Goal: Task Accomplishment & Management: Use online tool/utility

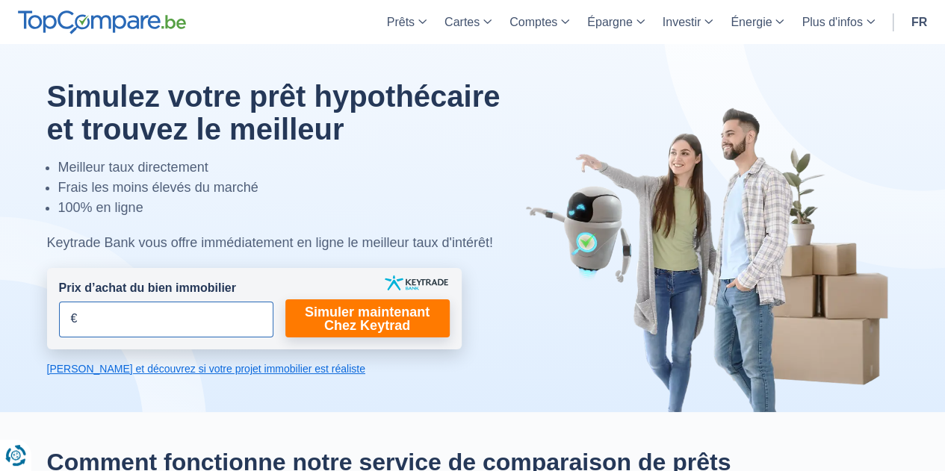
click at [182, 311] on input "Prix d’achat du bien immobilier" at bounding box center [166, 320] width 214 height 36
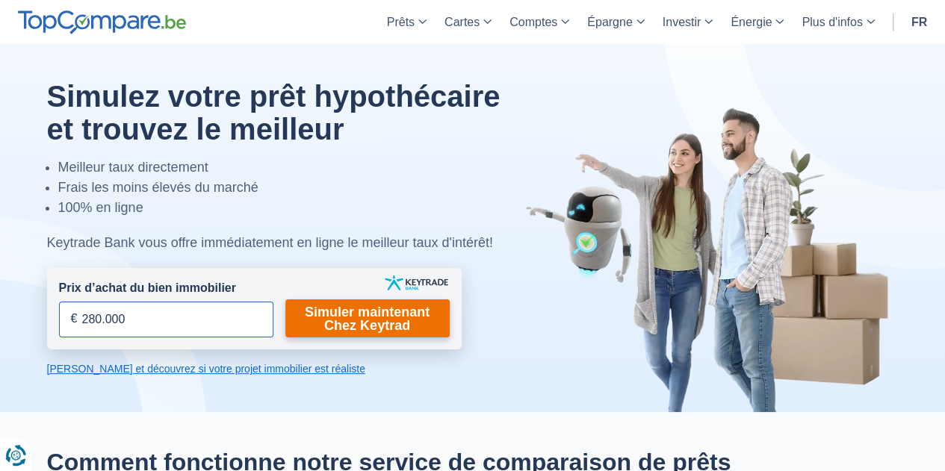
type input "280.000"
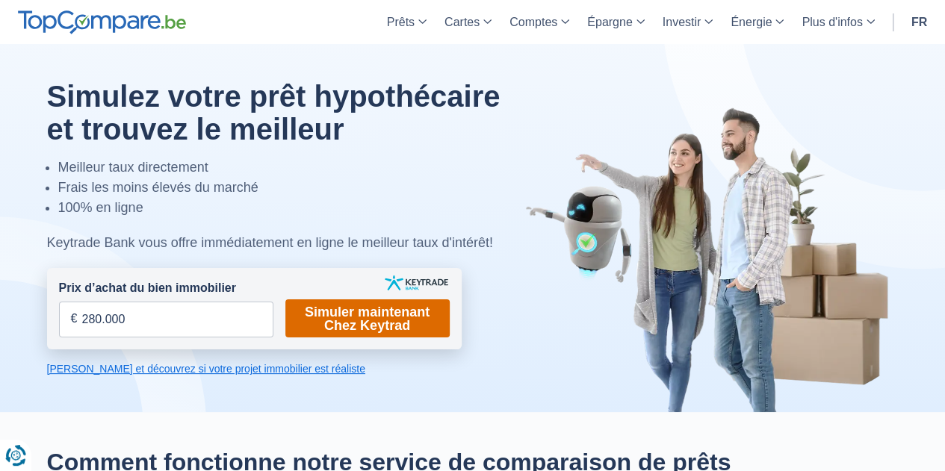
click at [369, 329] on link "Simuler maintenant Chez Keytrad" at bounding box center [367, 319] width 164 height 38
click at [360, 326] on link "Simuler maintenant Chez Keytrad" at bounding box center [367, 319] width 164 height 38
click at [367, 320] on link "Simuler maintenant Chez Keytrad" at bounding box center [367, 319] width 164 height 38
click at [385, 317] on link "Simuler maintenant Chez Keytrad" at bounding box center [367, 319] width 164 height 38
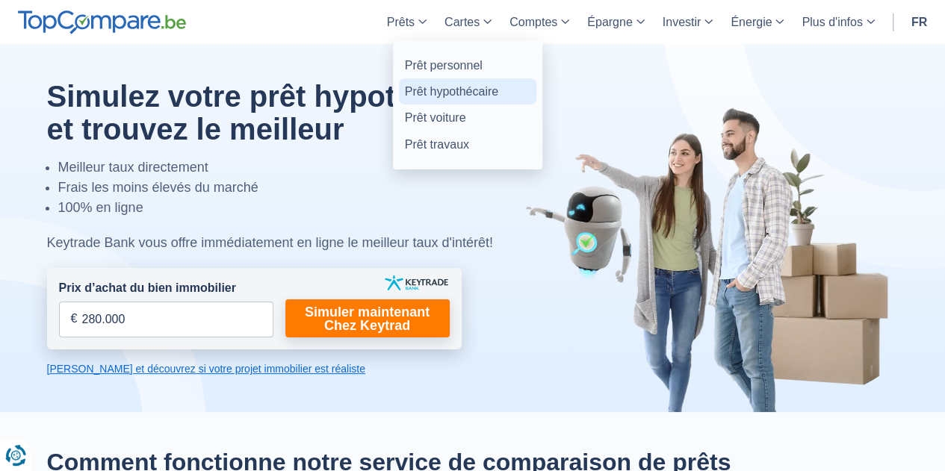
click at [432, 92] on link "Prêt hypothécaire" at bounding box center [467, 91] width 137 height 26
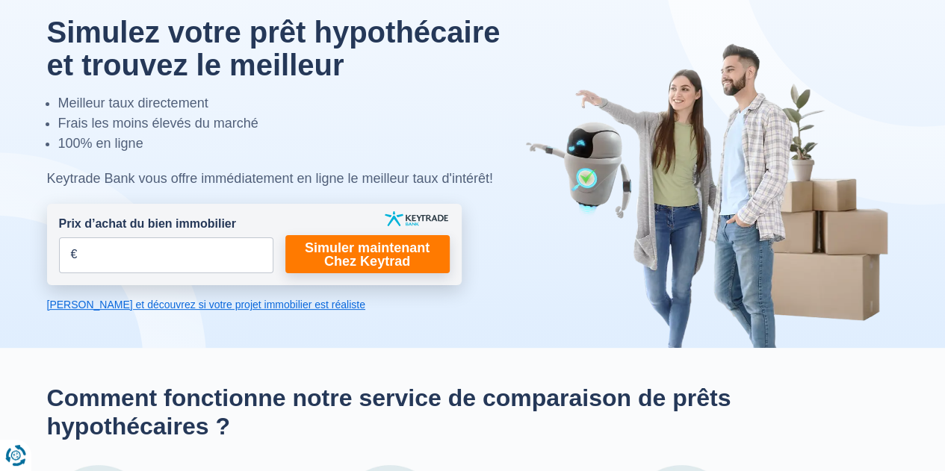
scroll to position [58, 0]
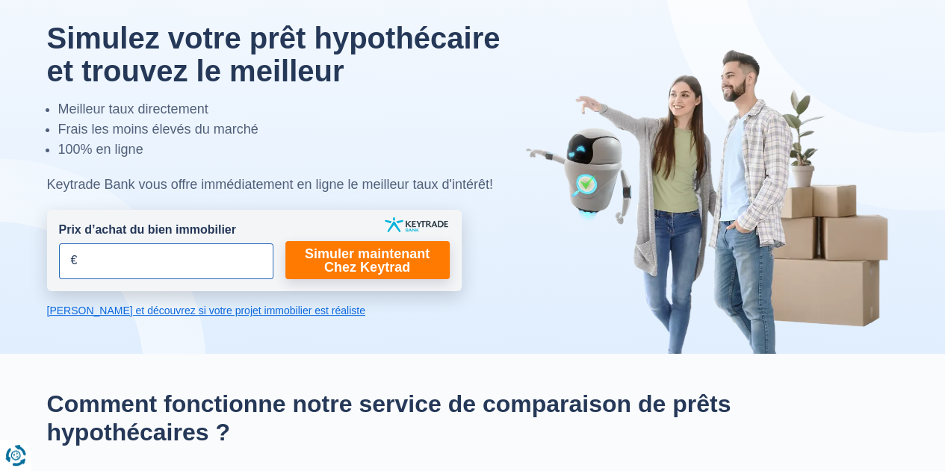
click at [165, 258] on input "Prix d’achat du bien immobilier" at bounding box center [166, 262] width 214 height 36
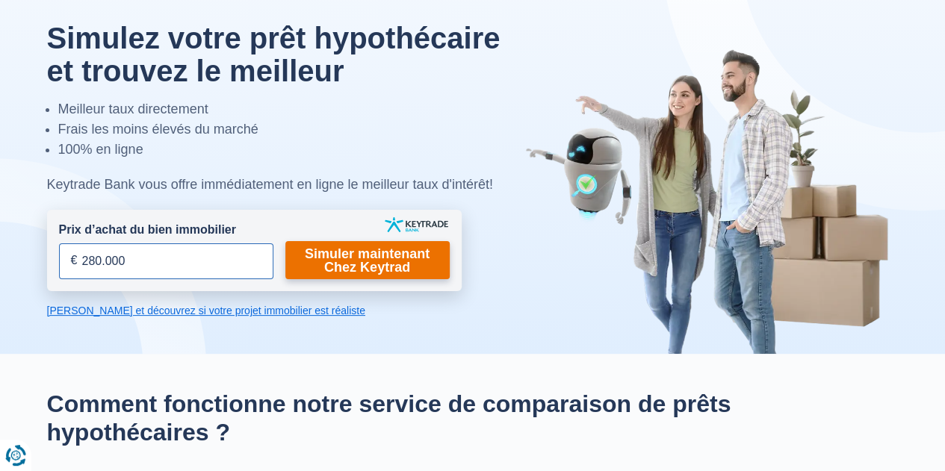
type input "280.000"
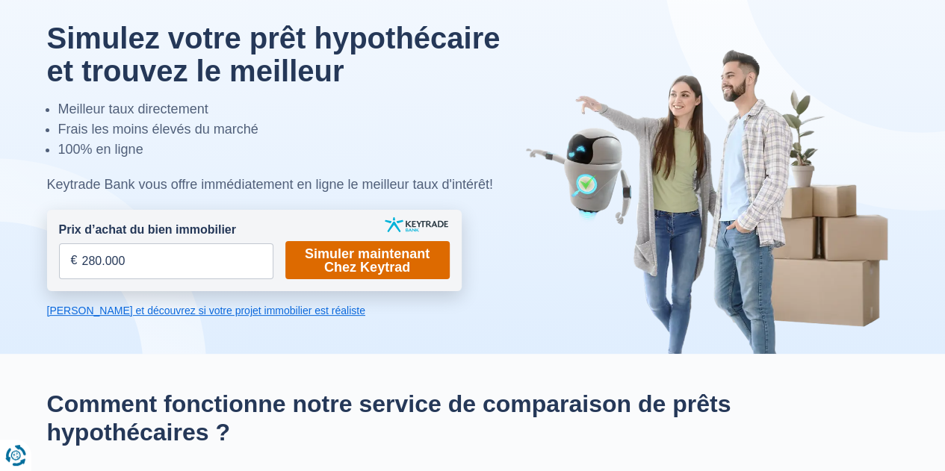
click at [365, 262] on link "Simuler maintenant Chez Keytrad" at bounding box center [367, 260] width 164 height 38
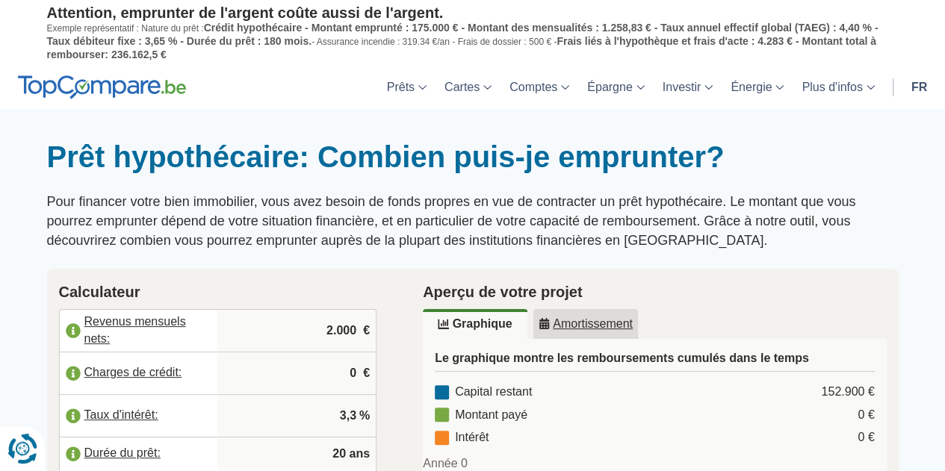
click at [0, 453] on button "Renew consent" at bounding box center [22, 449] width 45 height 45
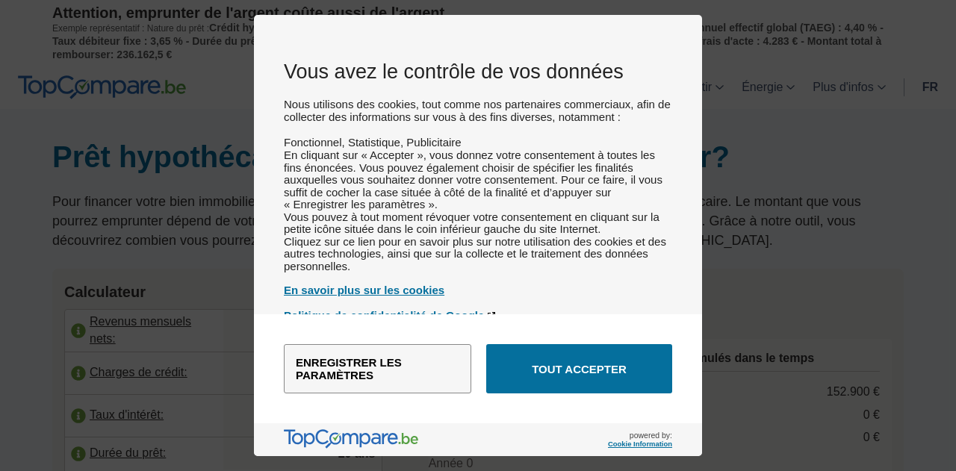
click at [1, 457] on div "Vous avez le contrôle de vos données Nous utilisons des cookies, tout comme nos…" at bounding box center [478, 235] width 956 height 471
click at [937, 98] on div "Vous avez le contrôle de vos données Nous utilisons des cookies, tout comme nos…" at bounding box center [478, 235] width 956 height 471
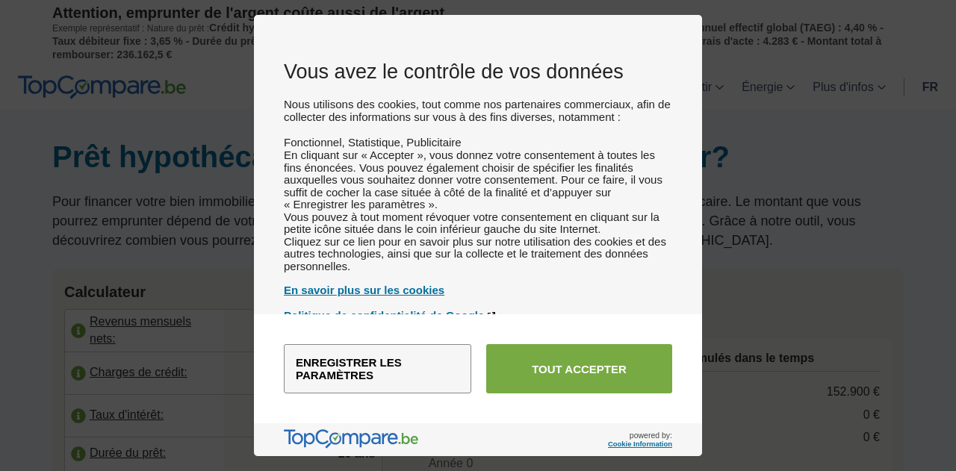
click at [592, 367] on button "Tout accepter" at bounding box center [579, 368] width 186 height 49
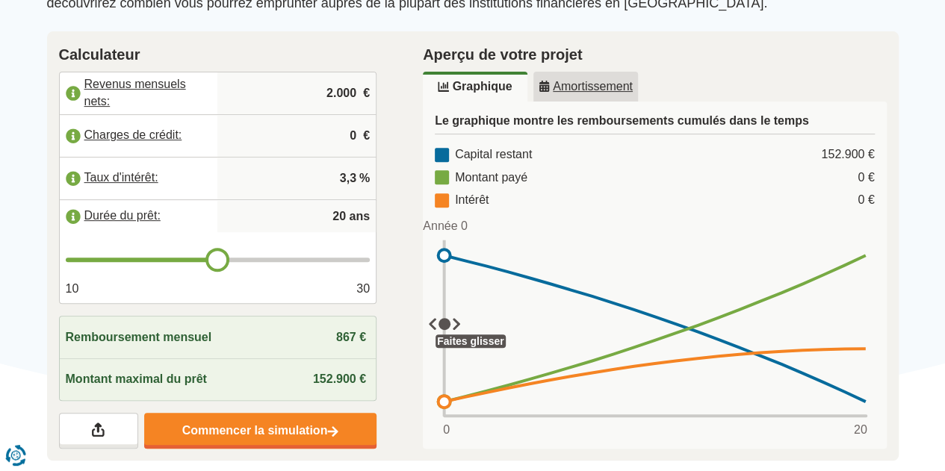
scroll to position [232, 0]
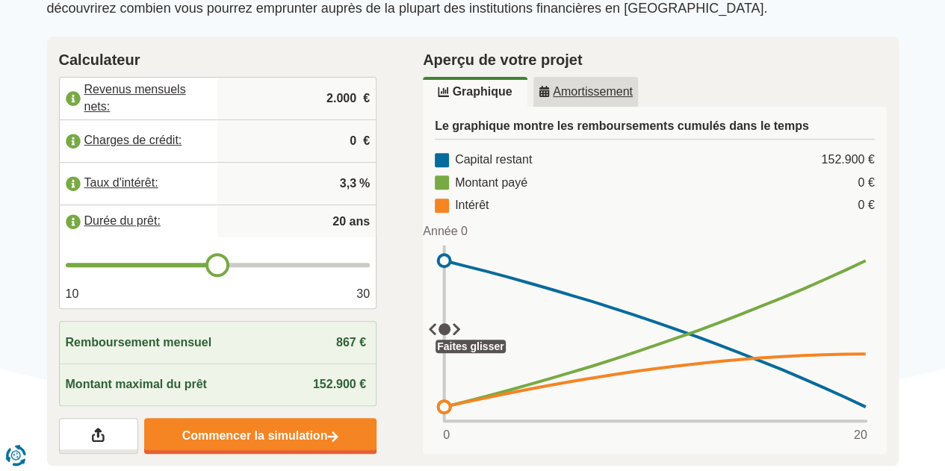
click at [329, 84] on input "2.000" at bounding box center [296, 98] width 146 height 40
type input "6.000"
click at [338, 152] on input "0" at bounding box center [296, 141] width 146 height 40
click at [152, 140] on label "Charges de crédit:" at bounding box center [139, 141] width 158 height 33
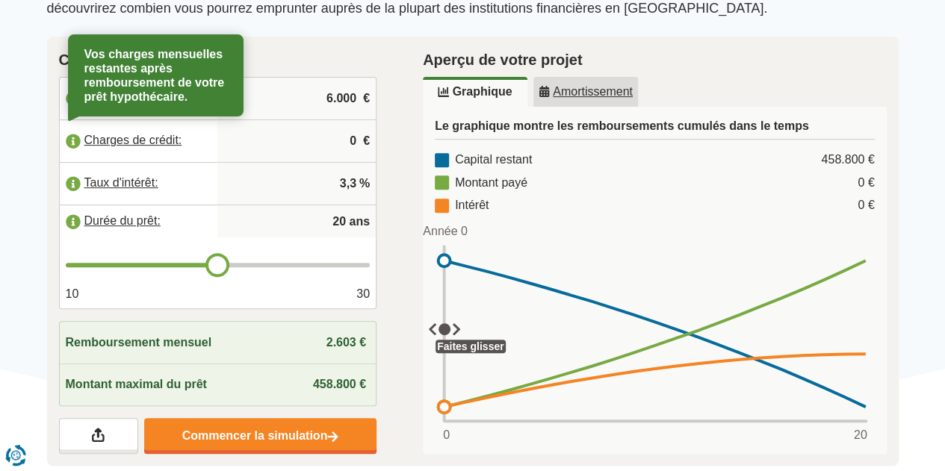
click at [302, 59] on h2 "Calculateur" at bounding box center [218, 60] width 318 height 22
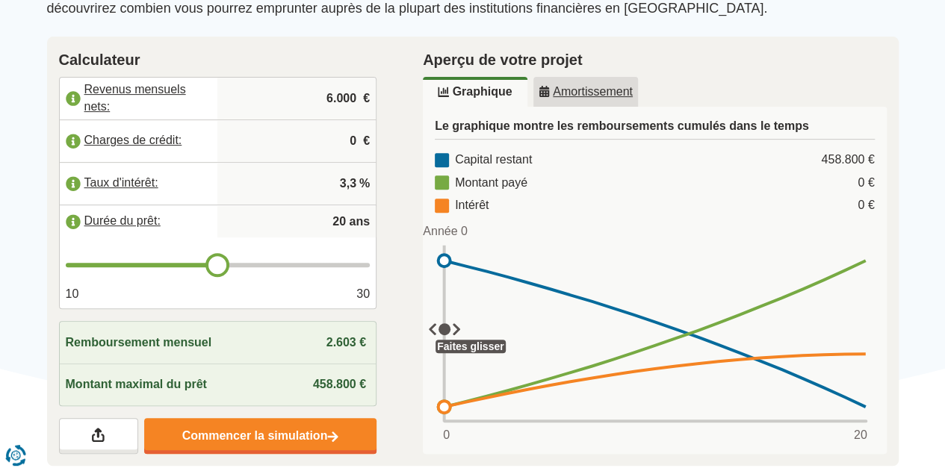
drag, startPoint x: 341, startPoint y: 141, endPoint x: 365, endPoint y: 146, distance: 24.5
click at [365, 146] on div "0 €" at bounding box center [296, 141] width 158 height 42
type input "283"
click at [402, 163] on div "Aperçu de votre projet Graphique Amortissement Le graphique montre les rembours…" at bounding box center [655, 252] width 510 height 430
type input "21"
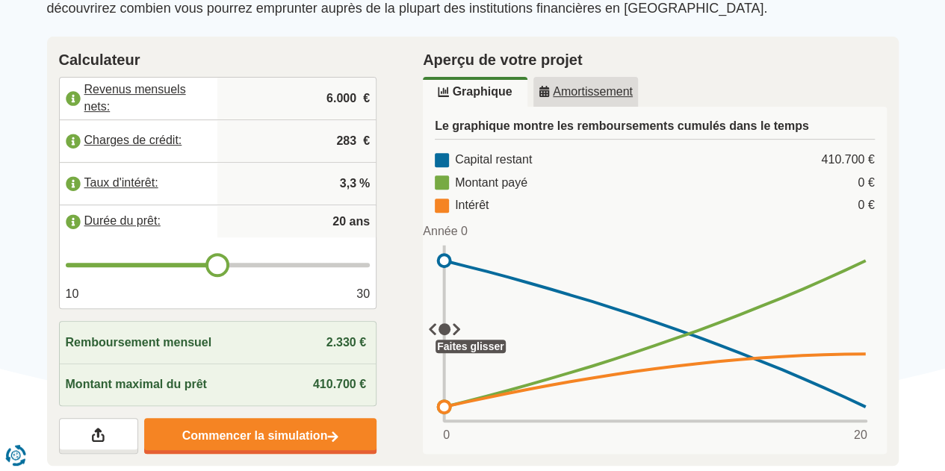
type input "21"
type input "22"
type input "23"
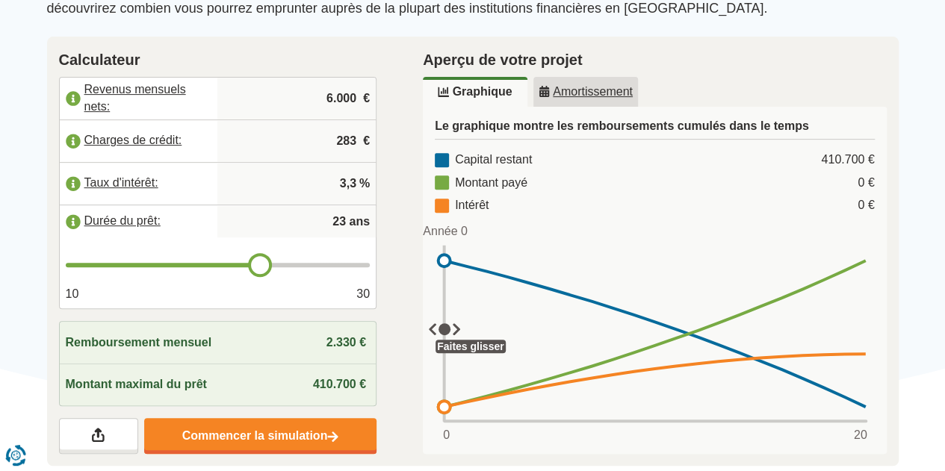
type input "24"
type input "25"
drag, startPoint x: 223, startPoint y: 263, endPoint x: 288, endPoint y: 270, distance: 66.1
type input "25"
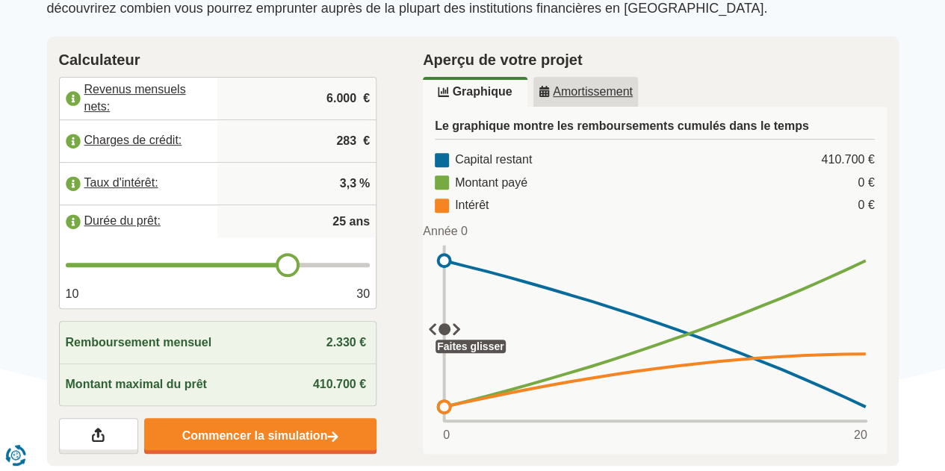
click at [288, 267] on input "range" at bounding box center [218, 265] width 305 height 4
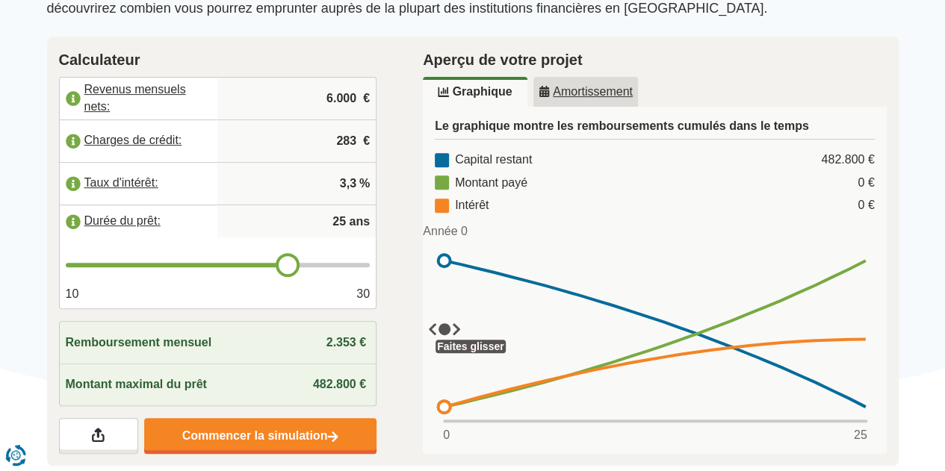
type input "26"
type input "27"
type input "28"
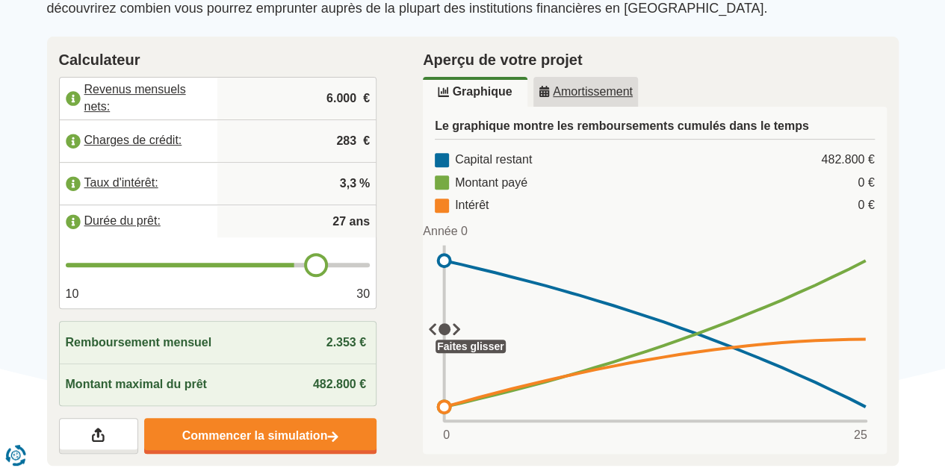
type input "28"
type input "29"
type input "30"
drag, startPoint x: 290, startPoint y: 263, endPoint x: 388, endPoint y: 277, distance: 99.6
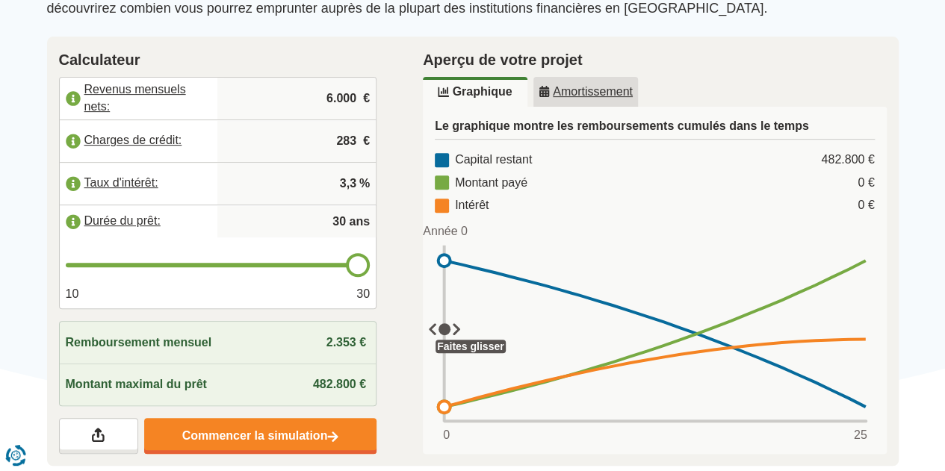
type input "30"
click at [370, 267] on input "range" at bounding box center [218, 265] width 305 height 4
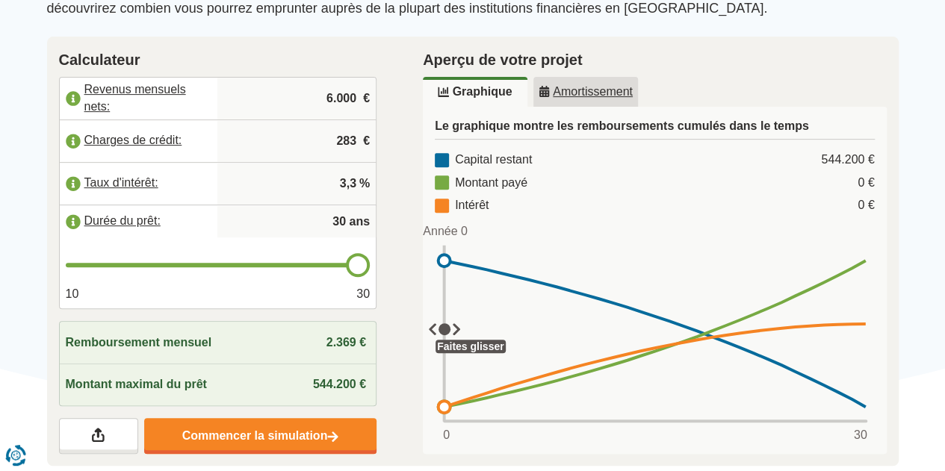
type input "29"
type input "28"
type input "27"
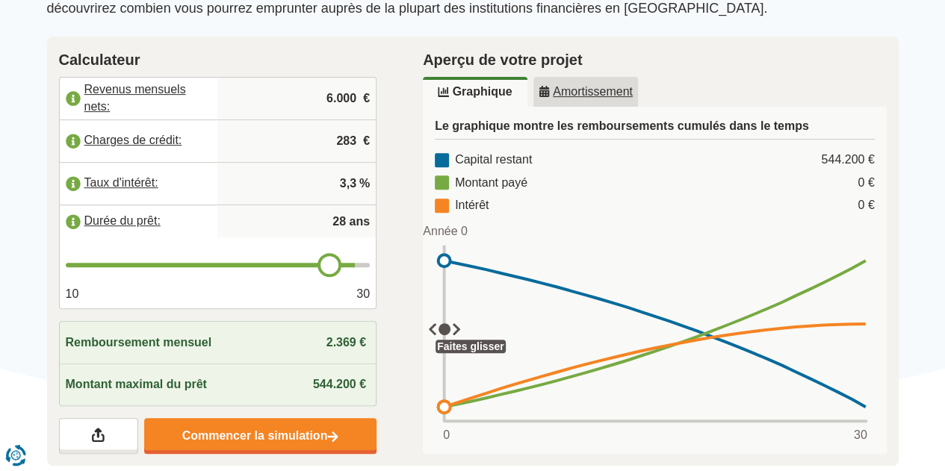
type input "27"
type input "26"
type input "25"
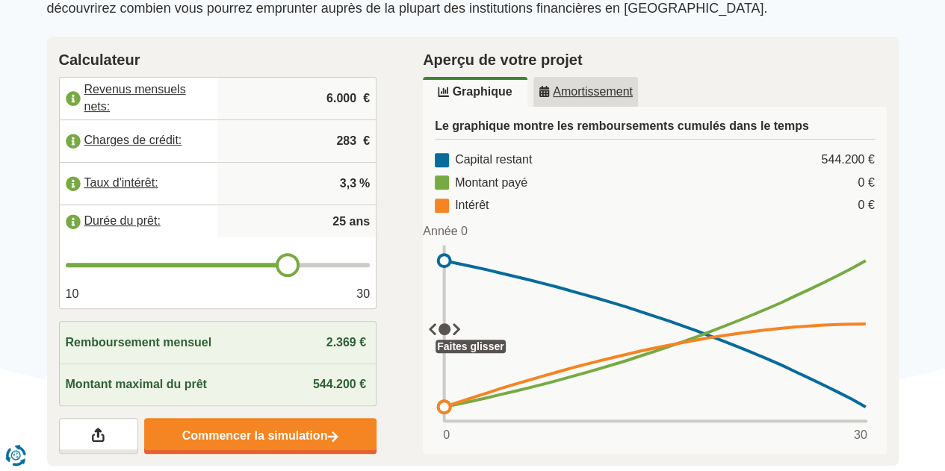
type input "24"
drag, startPoint x: 357, startPoint y: 268, endPoint x: 276, endPoint y: 272, distance: 80.8
type input "24"
click at [276, 267] on input "range" at bounding box center [218, 265] width 305 height 4
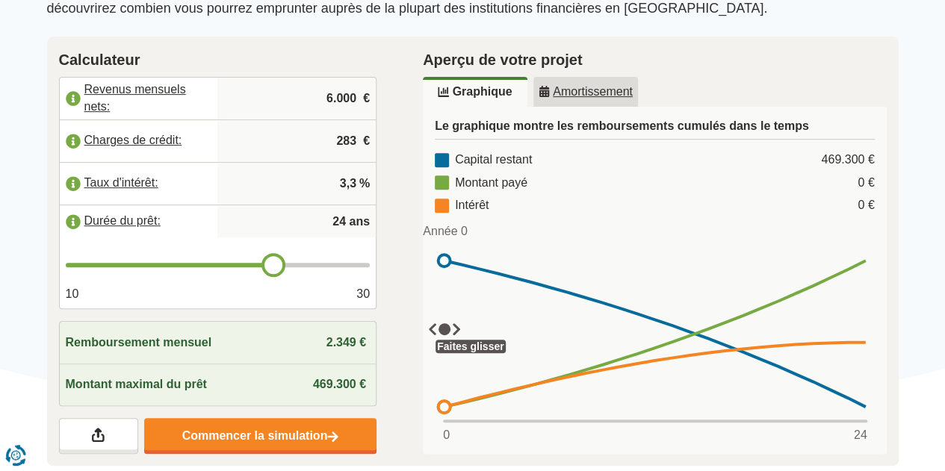
type input "25"
drag, startPoint x: 276, startPoint y: 272, endPoint x: 285, endPoint y: 272, distance: 9.0
type input "25"
click at [285, 267] on input "range" at bounding box center [218, 265] width 305 height 4
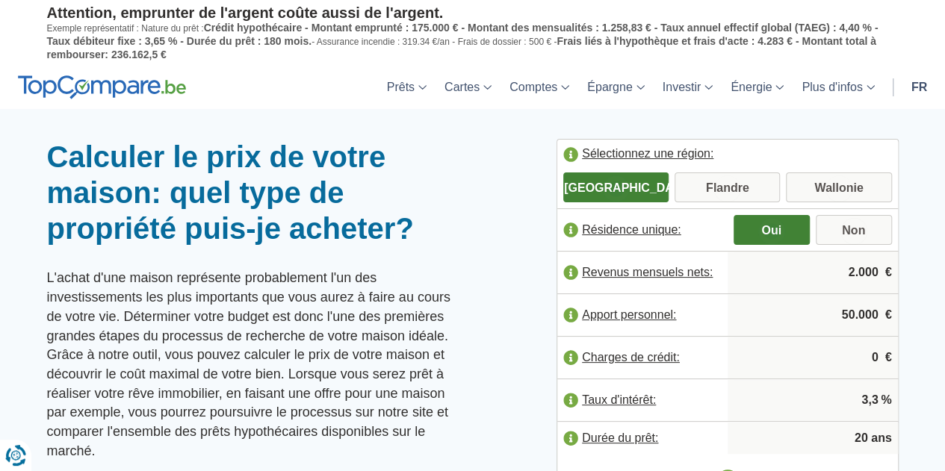
click at [853, 271] on input "2.000" at bounding box center [812, 272] width 158 height 40
type input "6.000"
click at [847, 318] on input "50.000" at bounding box center [812, 315] width 158 height 40
type input "1"
type input "100.000"
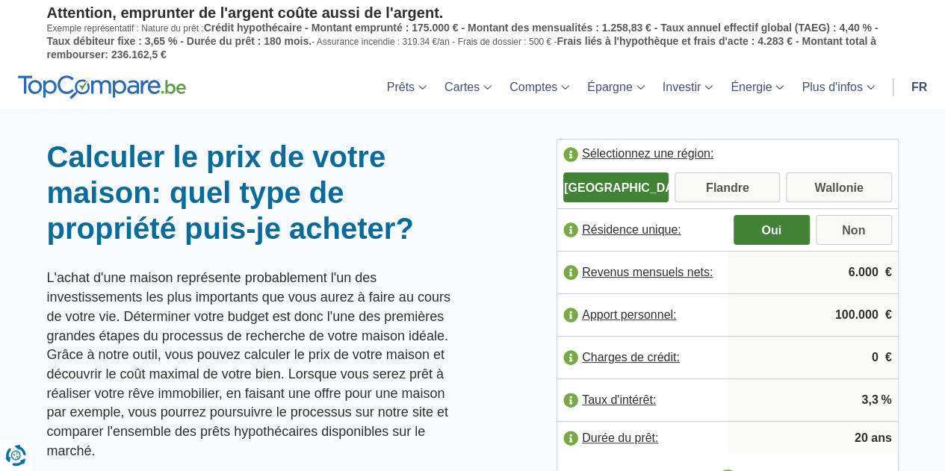
click at [855, 362] on input "0" at bounding box center [812, 358] width 158 height 40
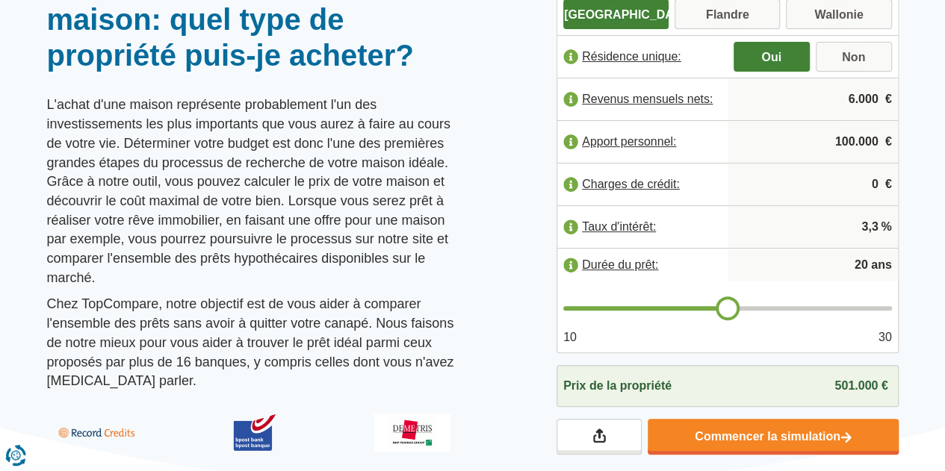
scroll to position [148, 0]
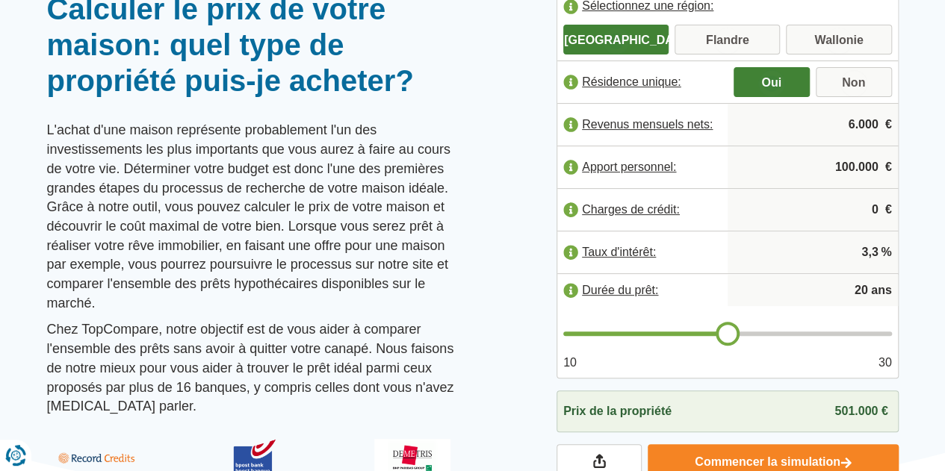
click at [660, 205] on label "Charges de crédit:" at bounding box center [642, 209] width 170 height 33
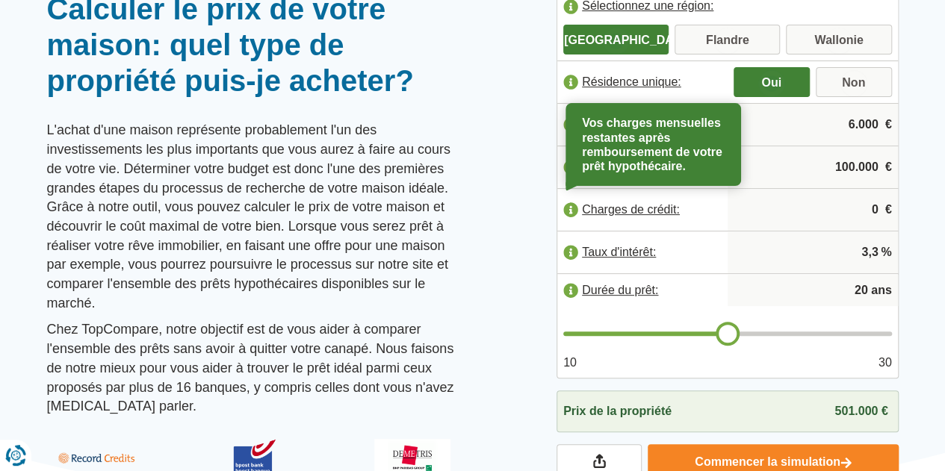
click at [908, 196] on div "Sélectionnez une région: [GEOGRAPHIC_DATA] [GEOGRAPHIC_DATA] [GEOGRAPHIC_DATA] …" at bounding box center [727, 235] width 365 height 489
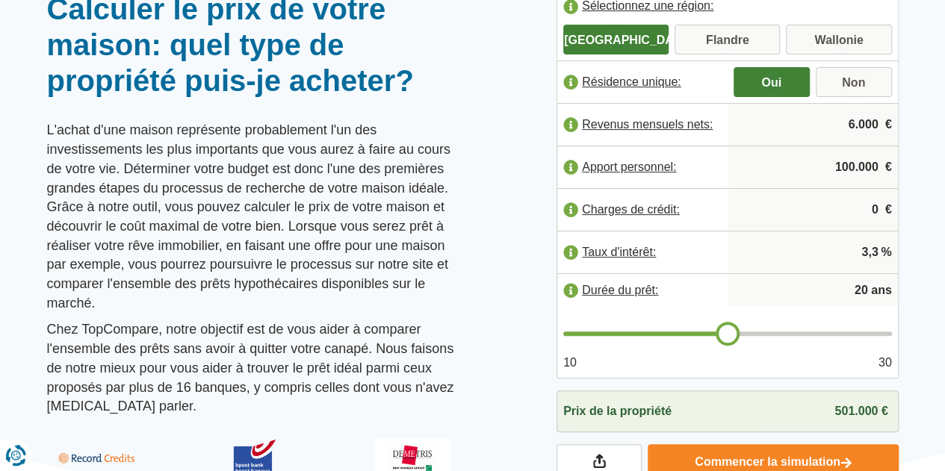
click at [870, 208] on input "0" at bounding box center [812, 210] width 158 height 40
type input "1.500"
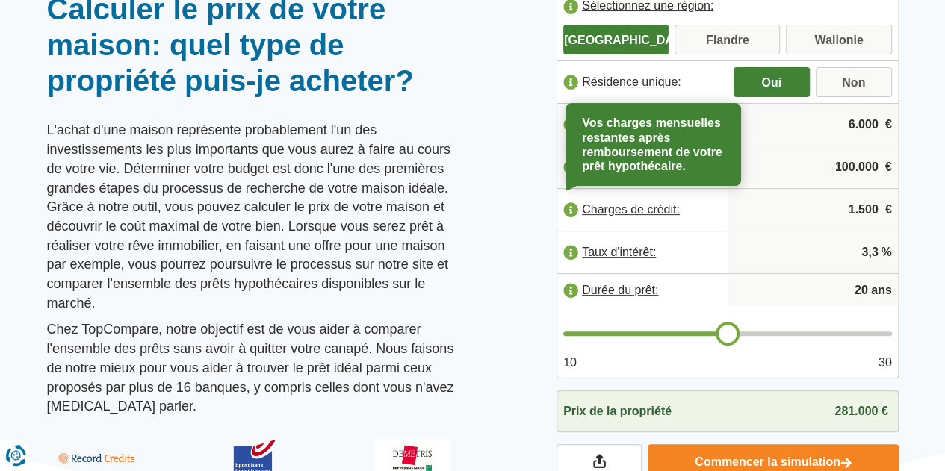
click at [654, 209] on label "Charges de crédit:" at bounding box center [642, 209] width 170 height 33
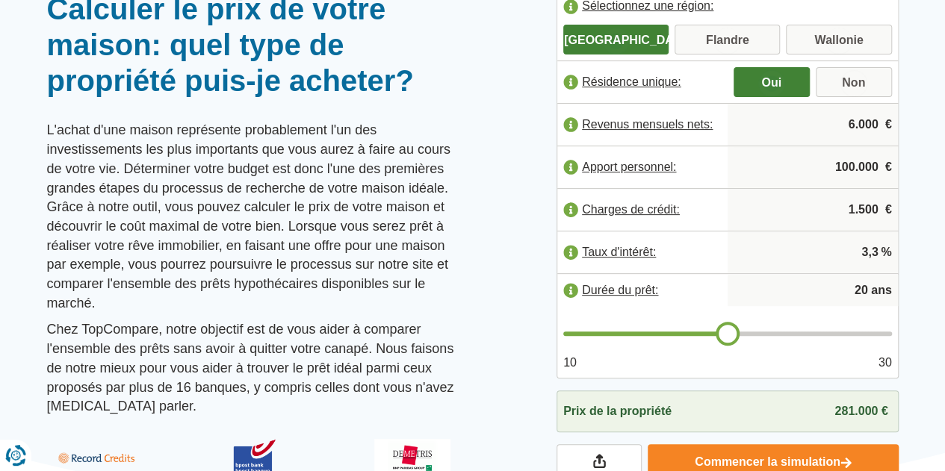
drag, startPoint x: 837, startPoint y: 208, endPoint x: 955, endPoint y: 190, distance: 119.5
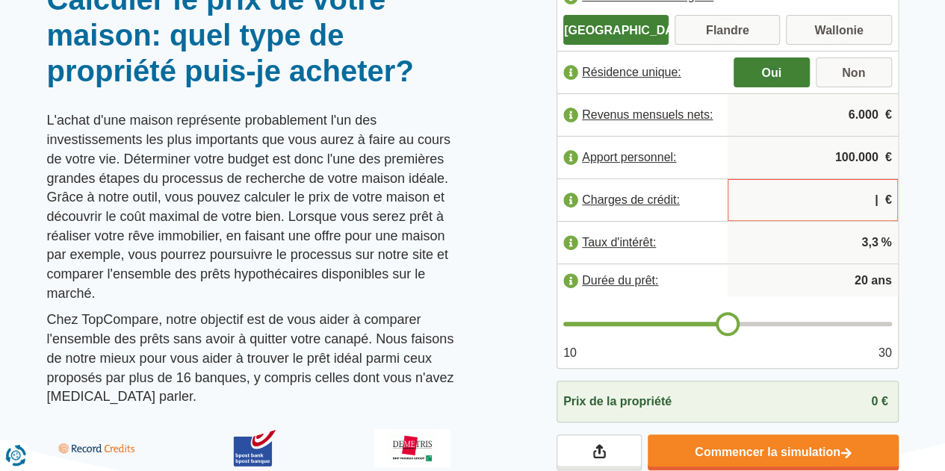
scroll to position [136, 0]
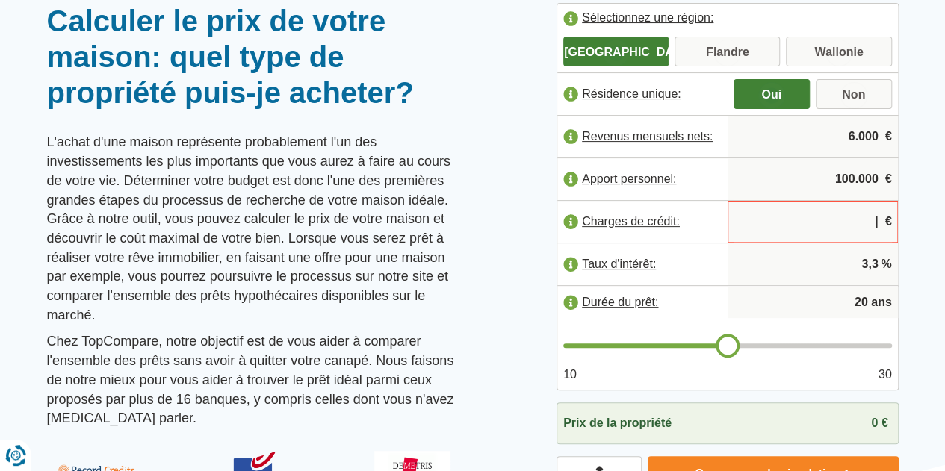
drag, startPoint x: 822, startPoint y: 221, endPoint x: 955, endPoint y: 202, distance: 135.0
type input "0"
click at [931, 3] on div at bounding box center [472, 3] width 945 height 0
type input "21"
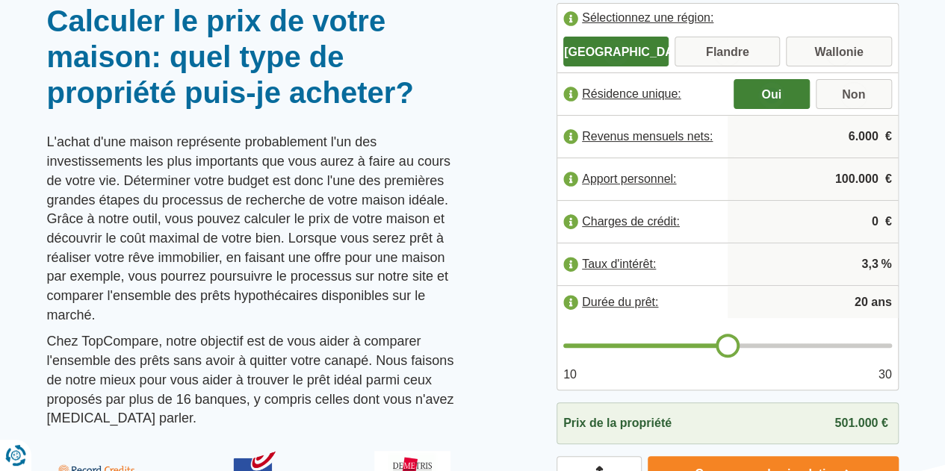
type input "21"
type input "22"
type input "23"
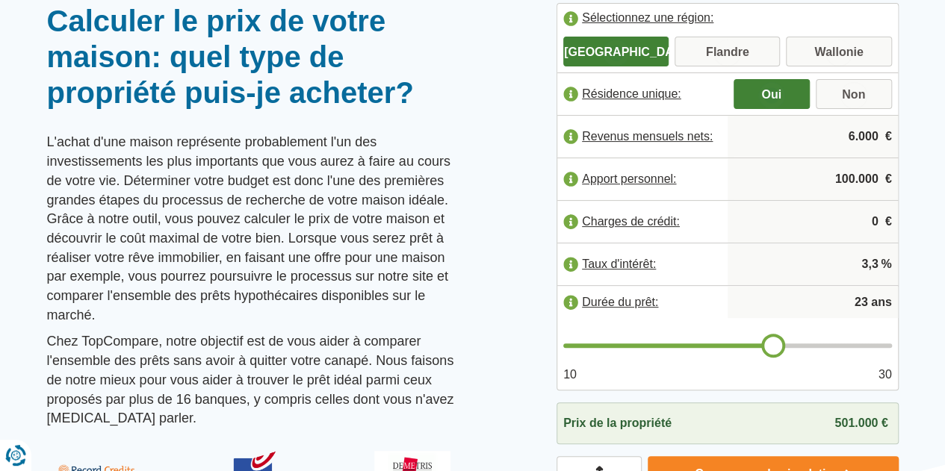
type input "24"
type input "25"
drag, startPoint x: 735, startPoint y: 342, endPoint x: 798, endPoint y: 337, distance: 63.0
type input "25"
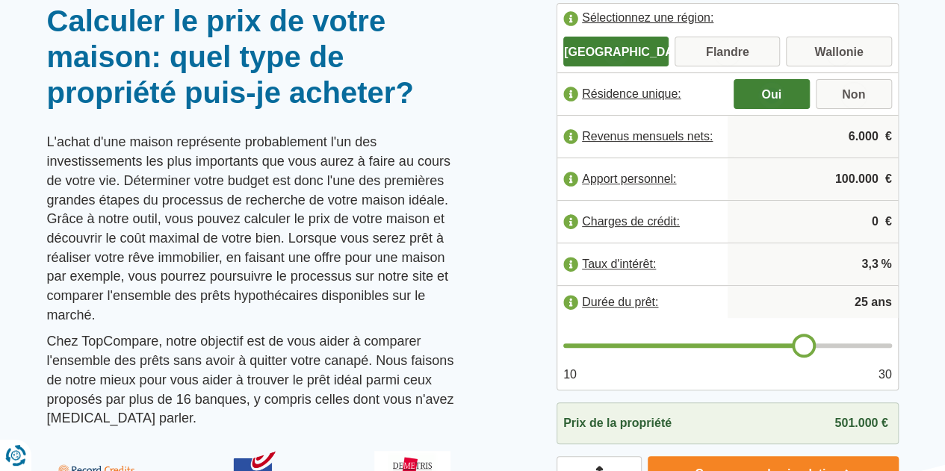
click at [798, 344] on input "range" at bounding box center [727, 346] width 329 height 4
drag, startPoint x: 863, startPoint y: 223, endPoint x: 907, endPoint y: 216, distance: 44.0
click at [907, 216] on div "Sélectionnez une région: [GEOGRAPHIC_DATA] [GEOGRAPHIC_DATA] [GEOGRAPHIC_DATA] …" at bounding box center [727, 247] width 365 height 489
click at [922, 3] on div at bounding box center [472, 3] width 945 height 0
click at [572, 224] on label "Charges de crédit:" at bounding box center [642, 221] width 170 height 33
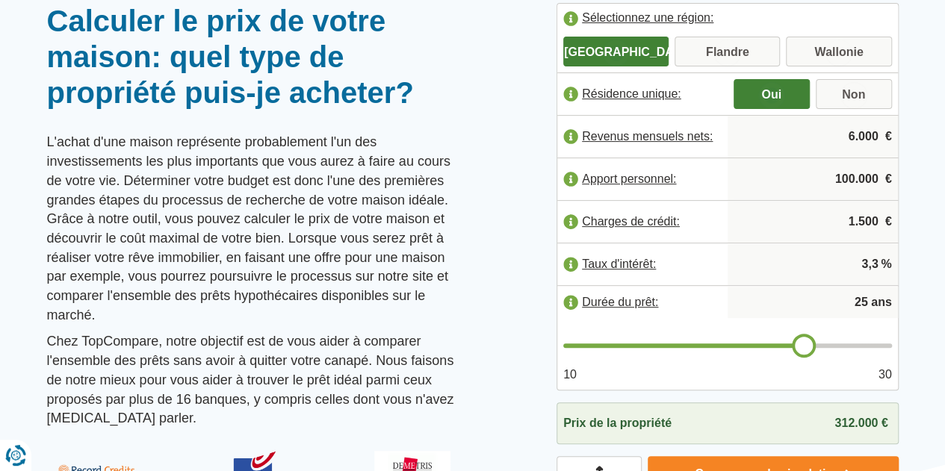
drag, startPoint x: 836, startPoint y: 223, endPoint x: 928, endPoint y: 202, distance: 94.2
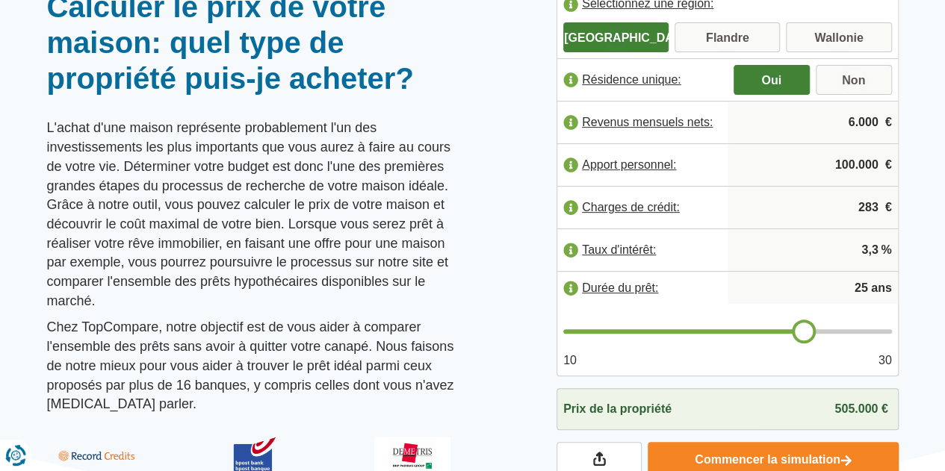
scroll to position [206, 0]
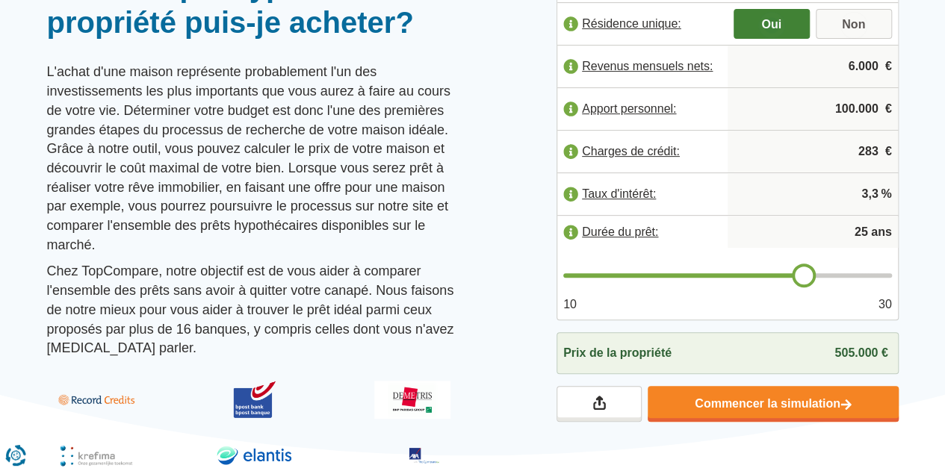
type input "283"
type input "24"
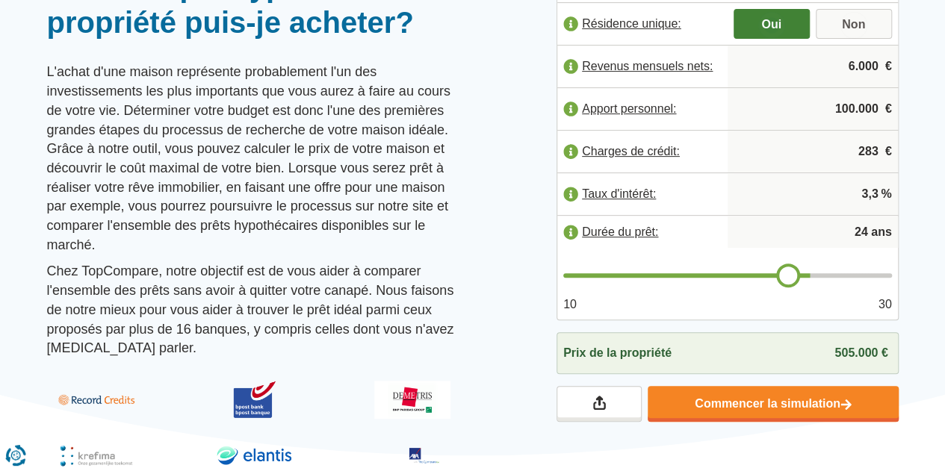
type input "23"
type input "22"
type input "21"
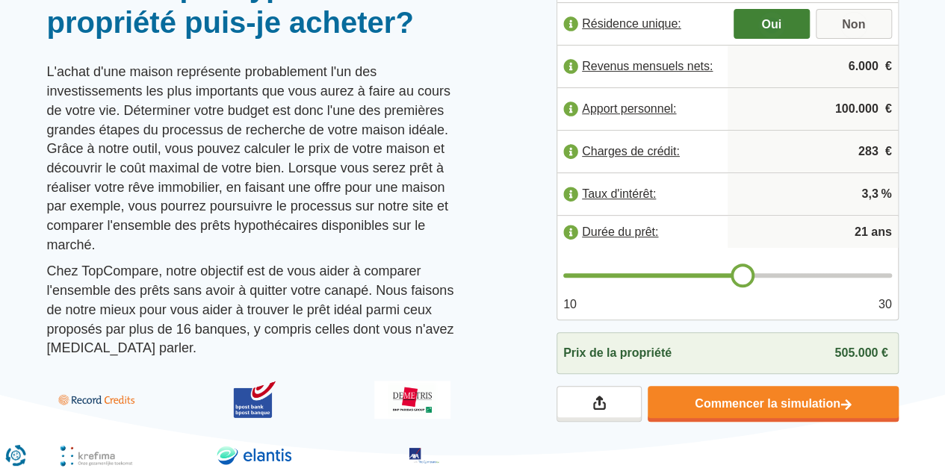
drag, startPoint x: 797, startPoint y: 267, endPoint x: 740, endPoint y: 261, distance: 57.0
type input "21"
click at [740, 273] on input "range" at bounding box center [727, 275] width 329 height 4
click at [742, 273] on input "range" at bounding box center [727, 275] width 329 height 4
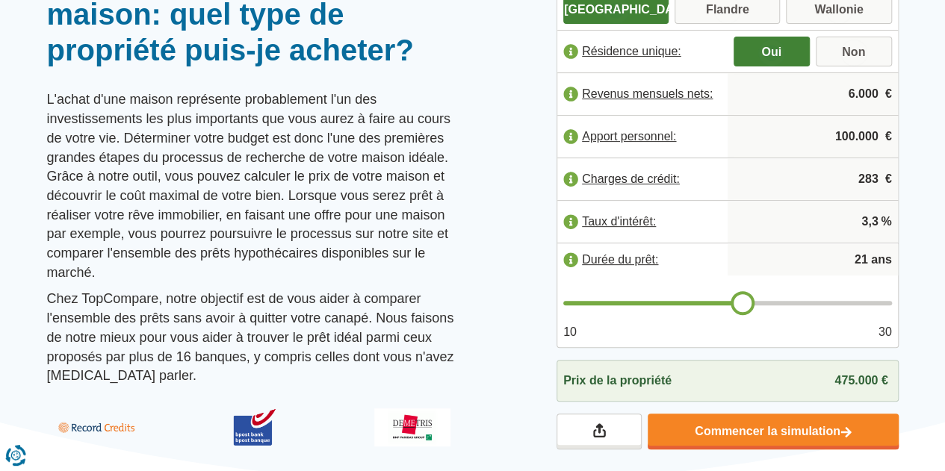
scroll to position [174, 0]
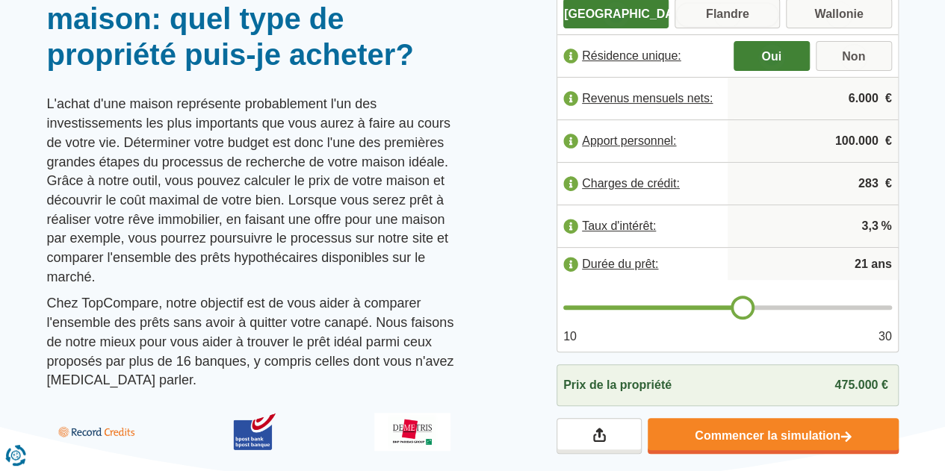
click at [714, 13] on input "Flandre" at bounding box center [726, 14] width 105 height 27
radio input "true"
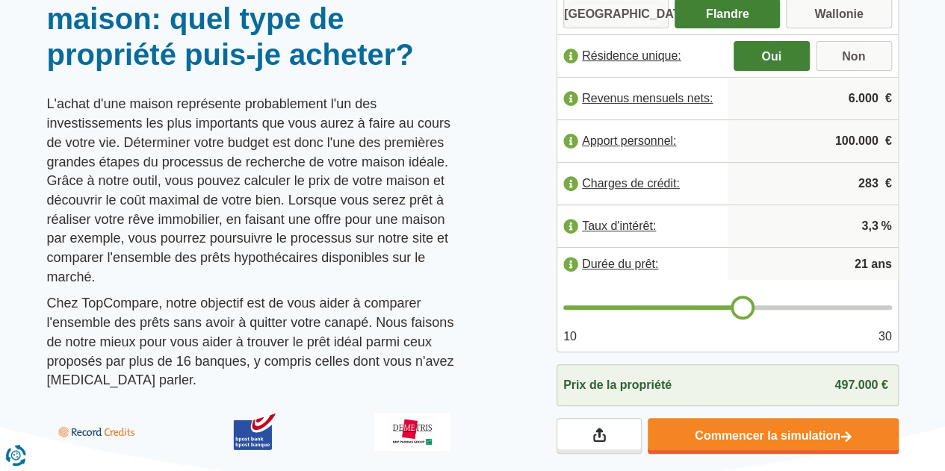
click at [598, 16] on input "[GEOGRAPHIC_DATA]" at bounding box center [615, 14] width 105 height 27
radio input "true"
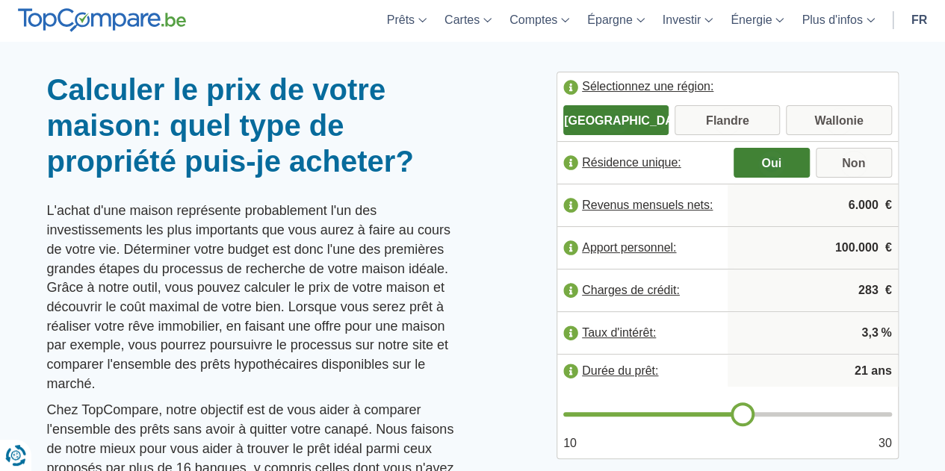
scroll to position [115, 0]
